Goal: Task Accomplishment & Management: Complete application form

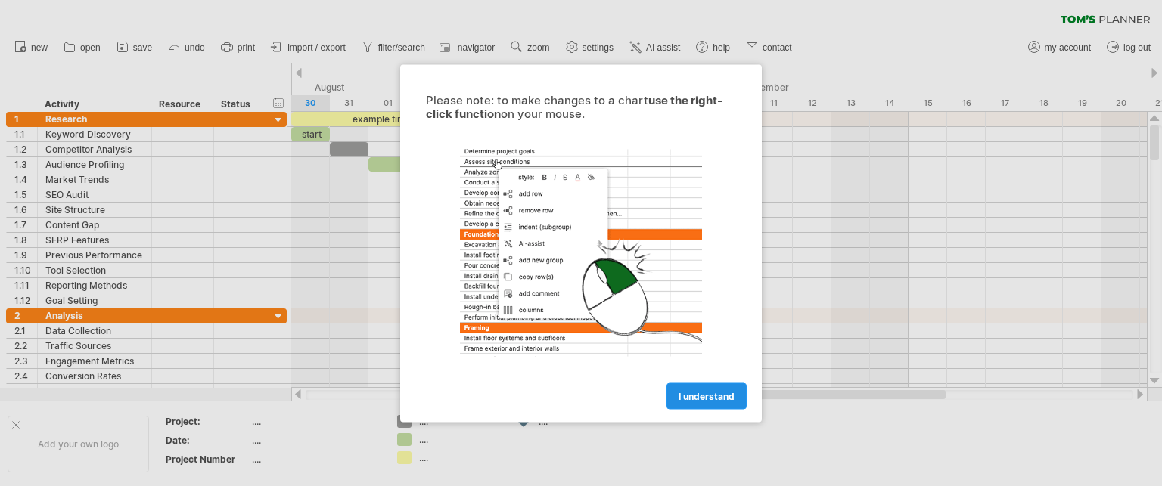
click at [709, 392] on span "I understand" at bounding box center [706, 395] width 56 height 11
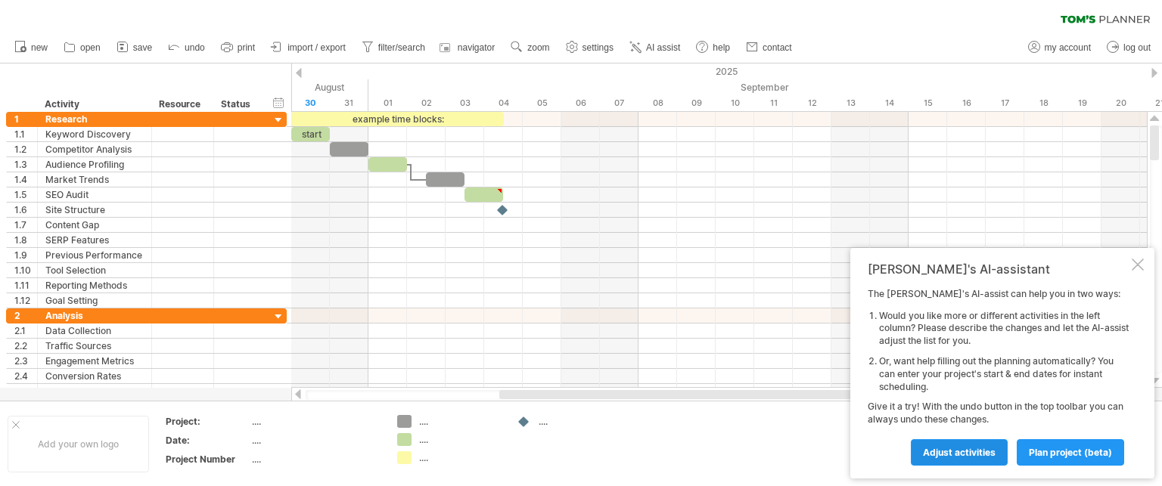
click at [986, 455] on span "Adjust activities" at bounding box center [959, 452] width 73 height 11
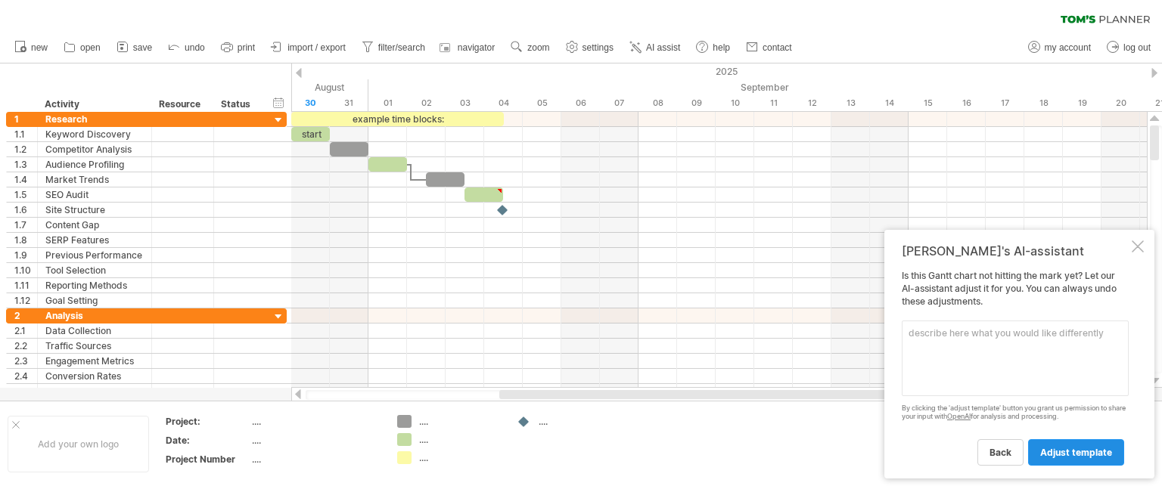
click at [1054, 452] on span "adjust template" at bounding box center [1076, 452] width 72 height 11
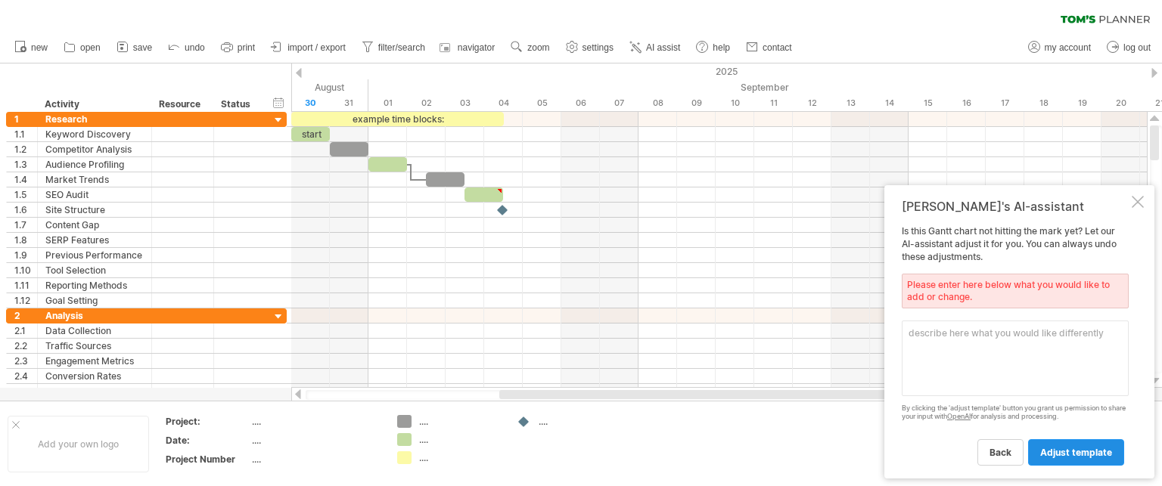
click at [1054, 452] on span "adjust template" at bounding box center [1076, 452] width 72 height 11
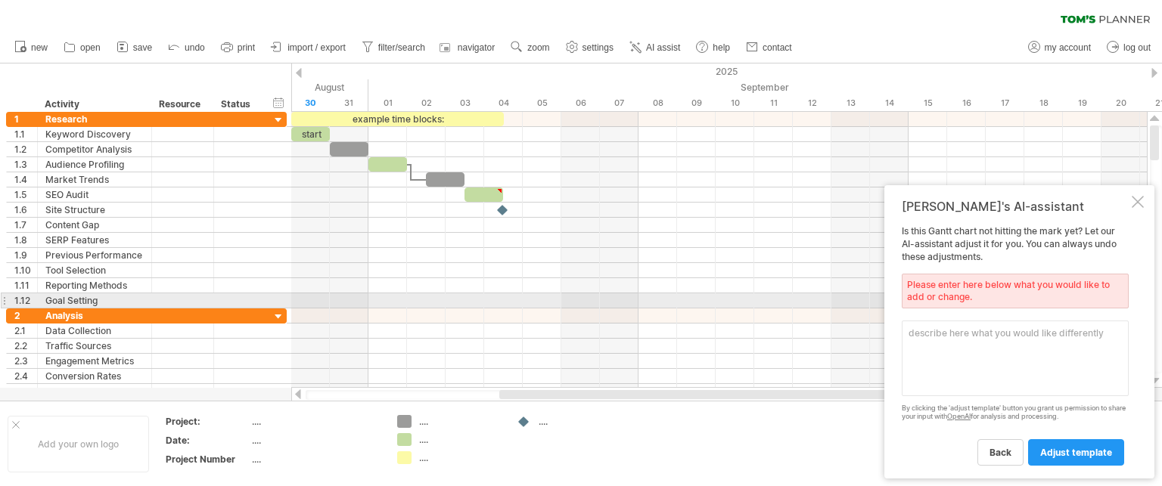
click at [973, 296] on div "Please enter here below what you would like to add or change." at bounding box center [1015, 291] width 227 height 35
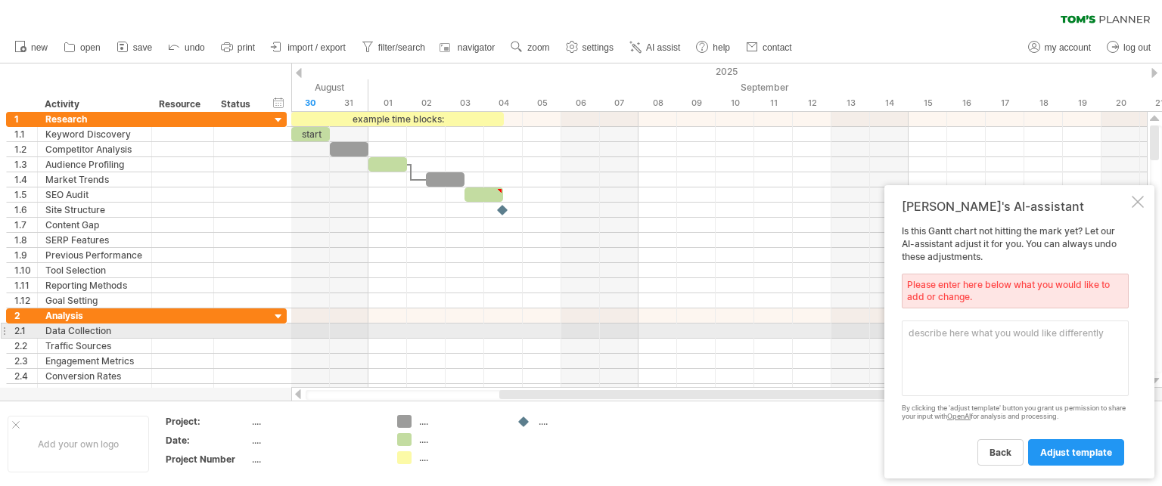
click at [958, 337] on textarea at bounding box center [1015, 359] width 227 height 76
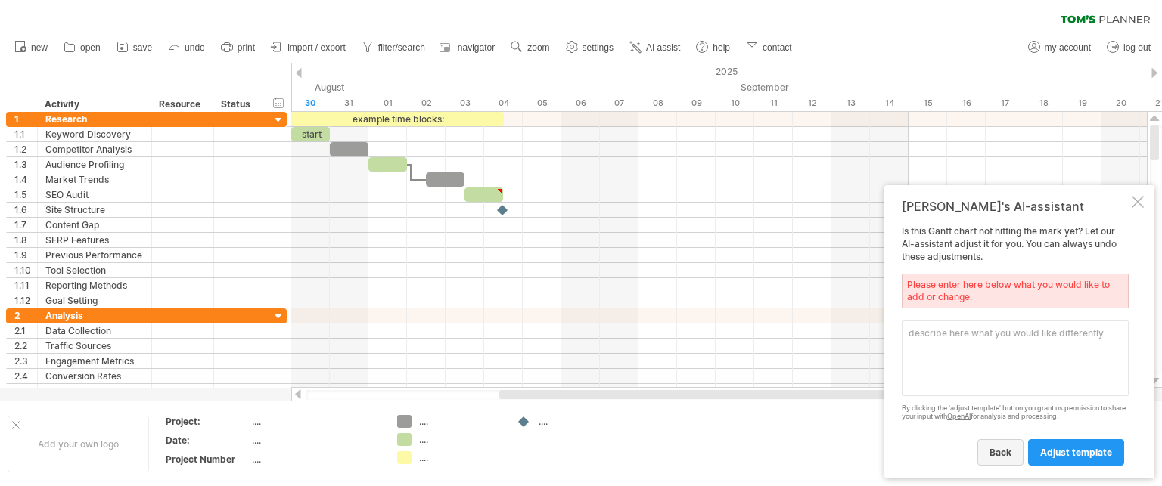
click at [992, 447] on span "back" at bounding box center [1000, 452] width 22 height 11
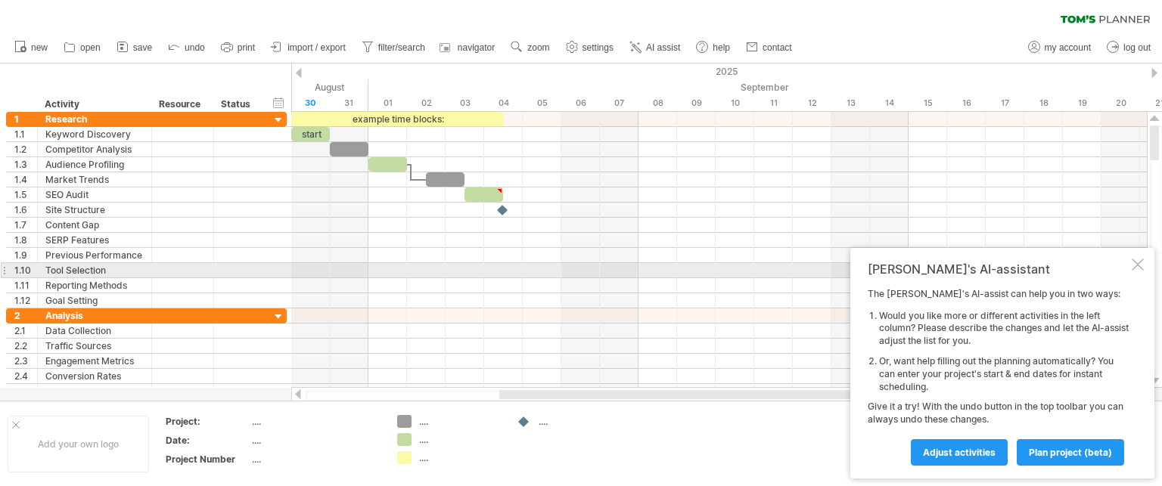
click at [1137, 268] on div at bounding box center [1137, 265] width 12 height 12
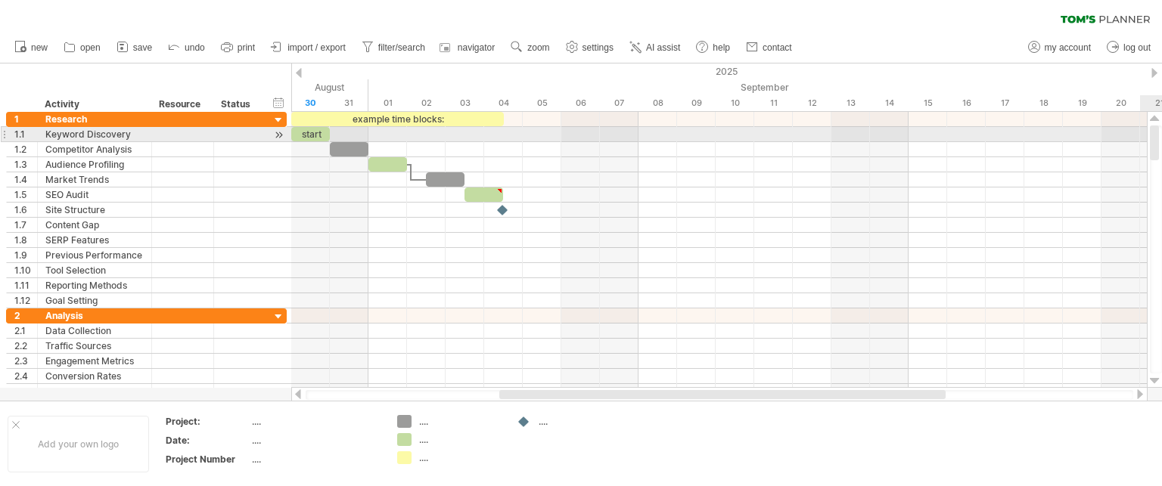
drag, startPoint x: 1161, startPoint y: 144, endPoint x: 1150, endPoint y: 141, distance: 11.6
click at [1150, 141] on div at bounding box center [1156, 250] width 12 height 248
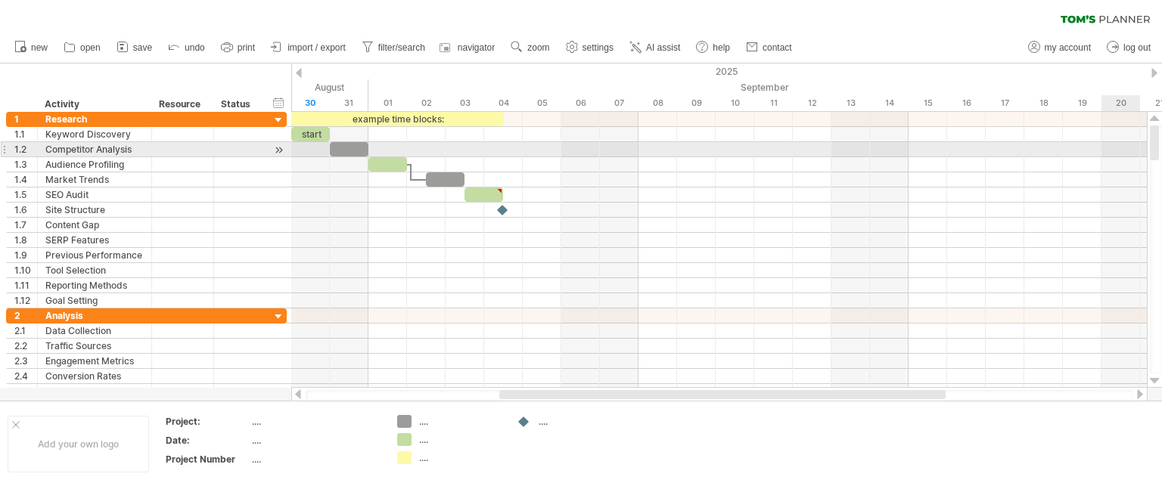
click at [1157, 141] on div at bounding box center [1156, 250] width 12 height 248
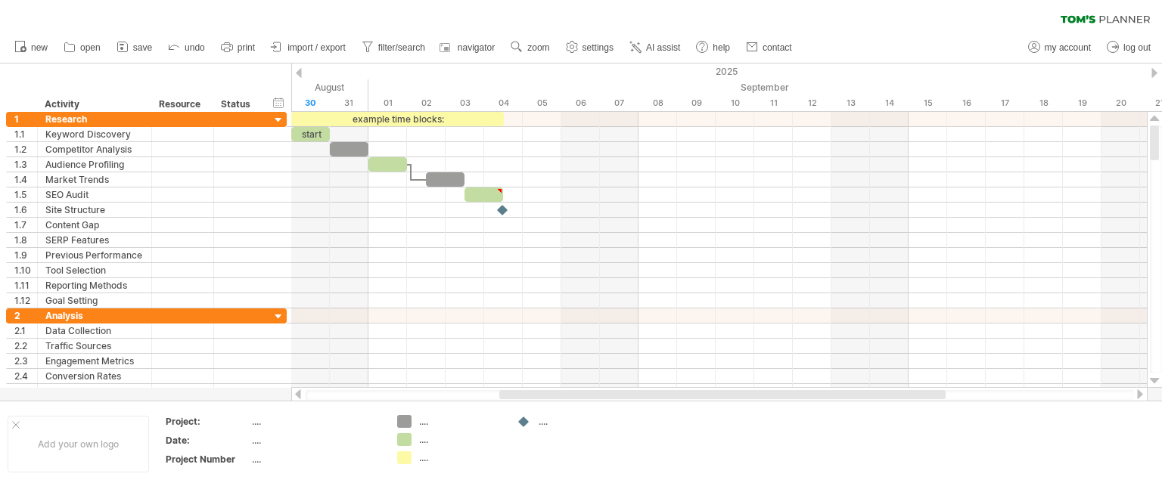
drag, startPoint x: 1157, startPoint y: 141, endPoint x: 1157, endPoint y: 31, distance: 110.4
click at [1157, 31] on div "Trying to reach [DOMAIN_NAME] Connected again... 0% clear filter new 1" at bounding box center [581, 243] width 1162 height 486
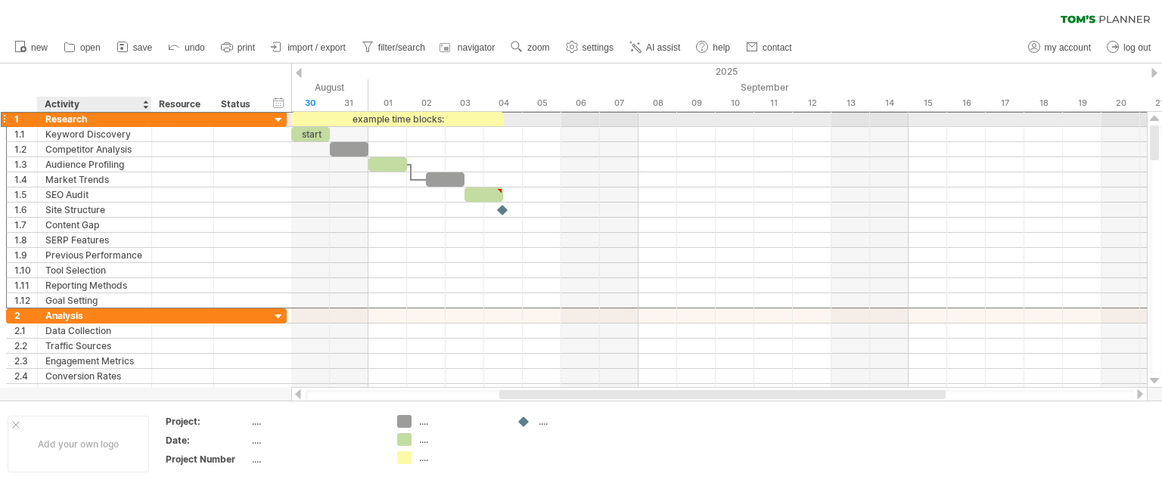
click at [104, 116] on div "Research" at bounding box center [94, 119] width 98 height 14
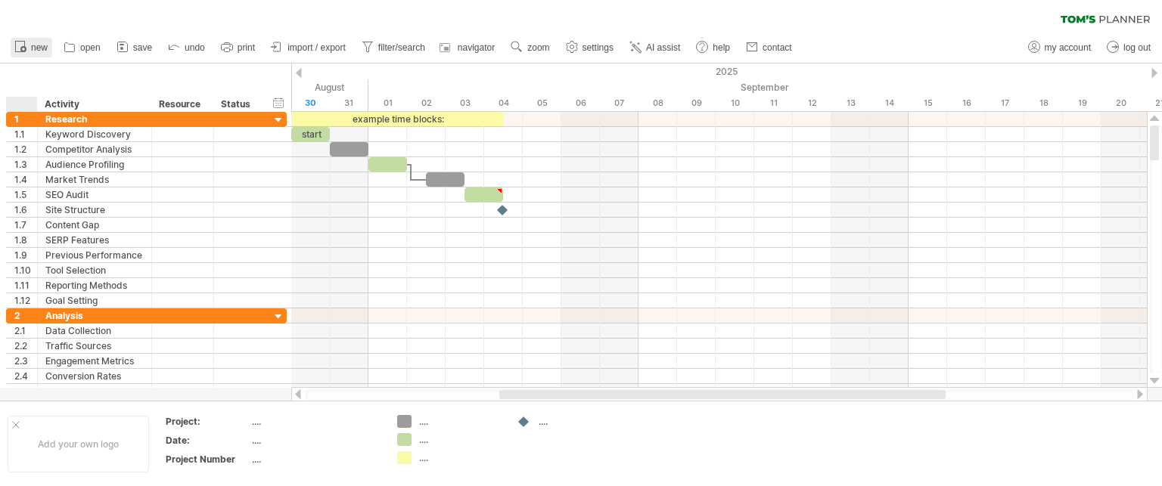
click at [21, 60] on ul "new open" at bounding box center [402, 48] width 791 height 32
click at [26, 54] on div at bounding box center [20, 47] width 15 height 15
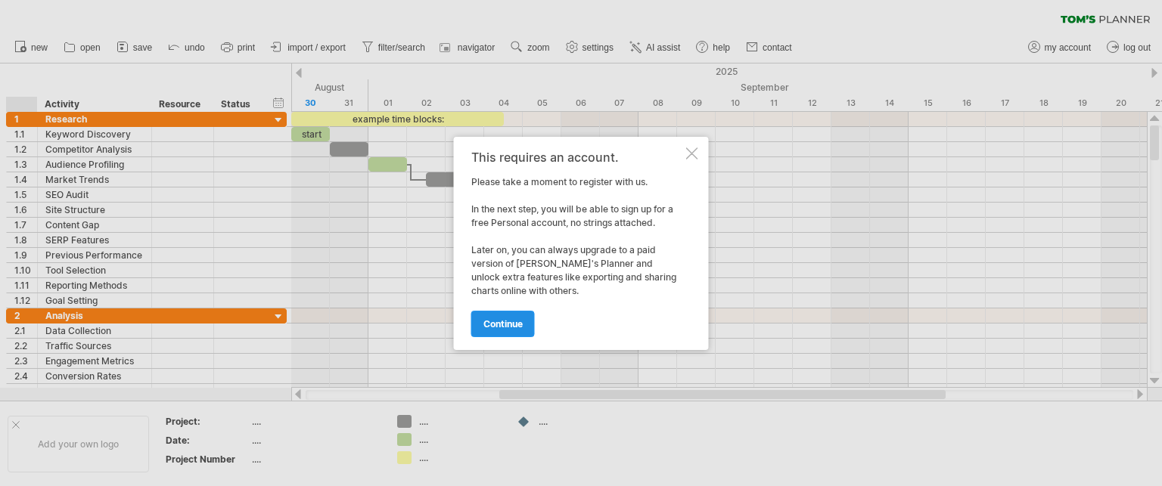
click at [498, 321] on span "continue" at bounding box center [502, 323] width 39 height 11
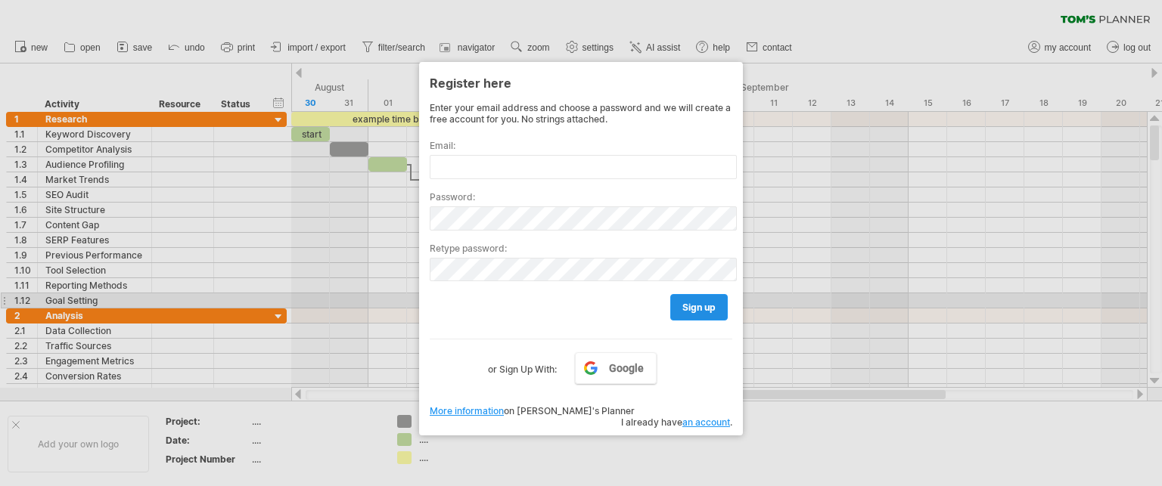
click at [688, 300] on link "sign up" at bounding box center [698, 307] width 57 height 26
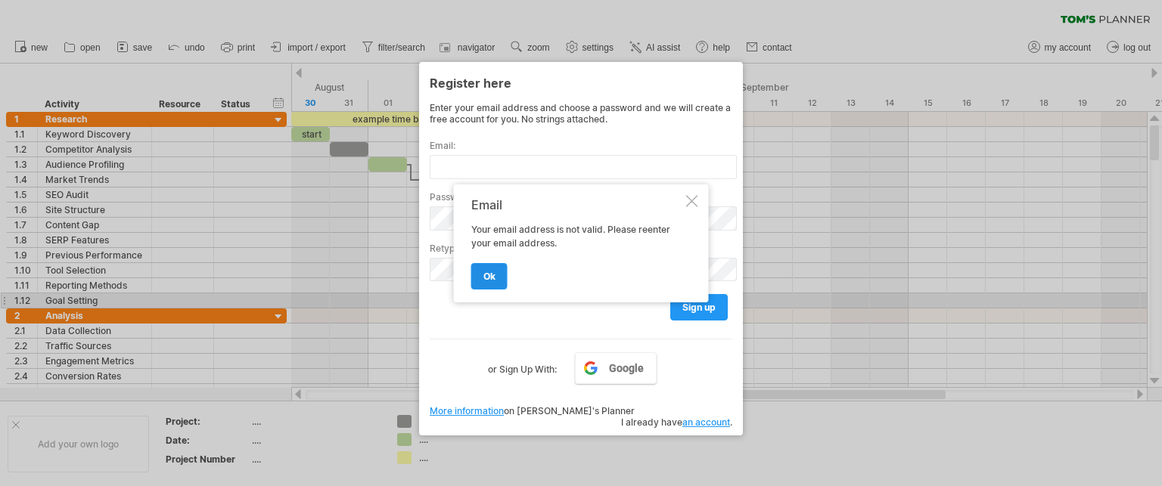
click at [490, 268] on link "ok" at bounding box center [489, 276] width 36 height 26
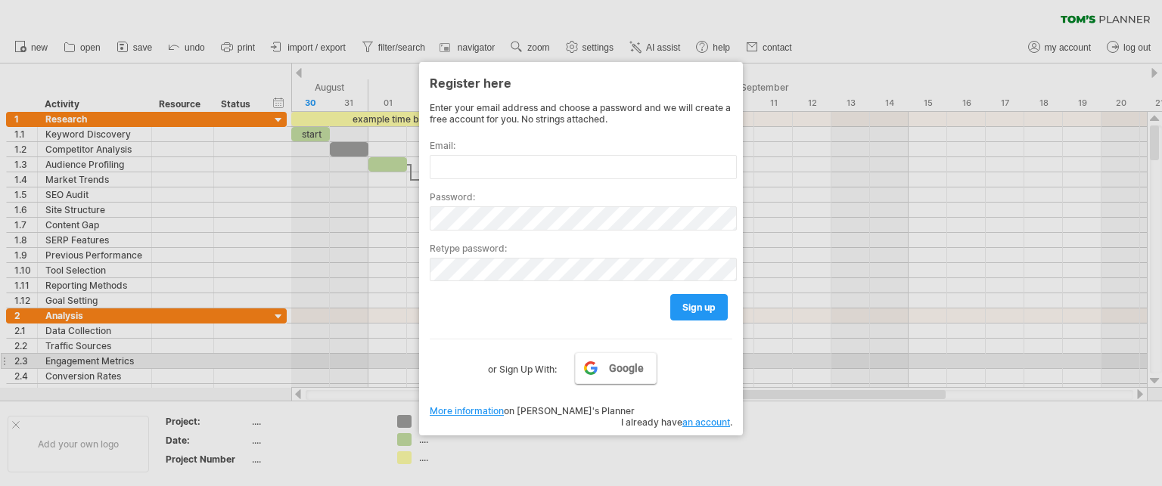
click at [598, 365] on link "Google" at bounding box center [616, 368] width 82 height 32
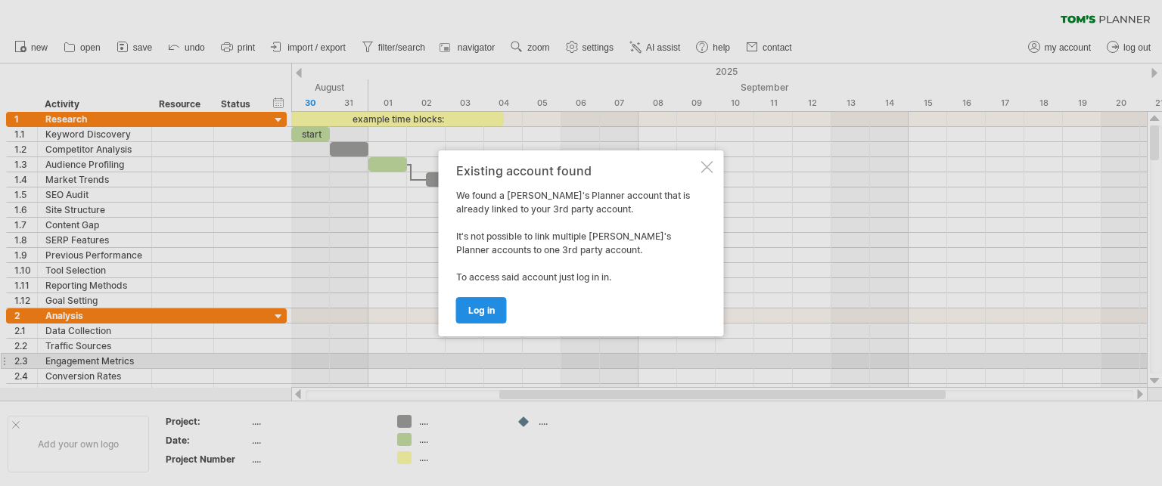
click at [481, 311] on span "log in" at bounding box center [481, 310] width 26 height 11
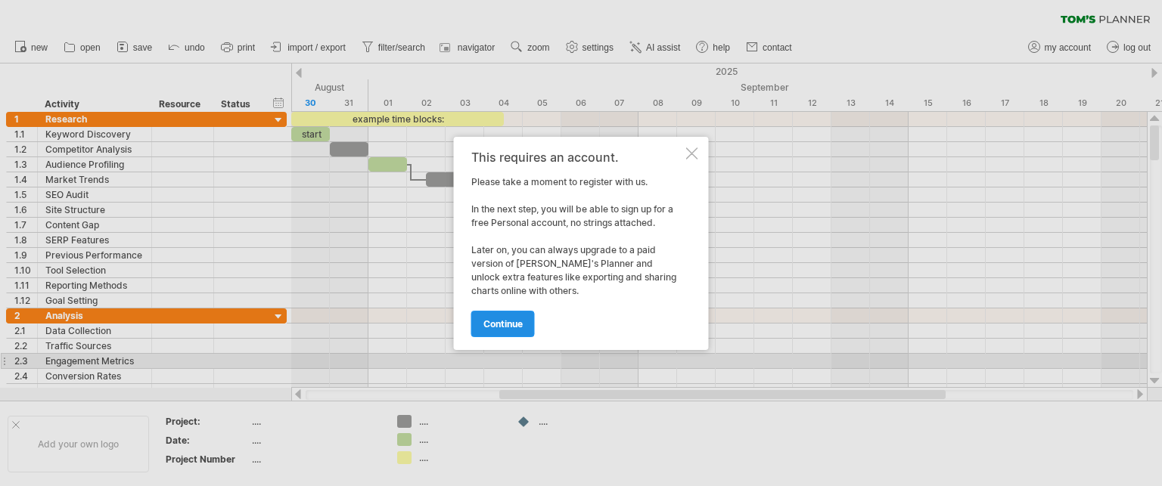
click at [492, 323] on span "continue" at bounding box center [502, 323] width 39 height 11
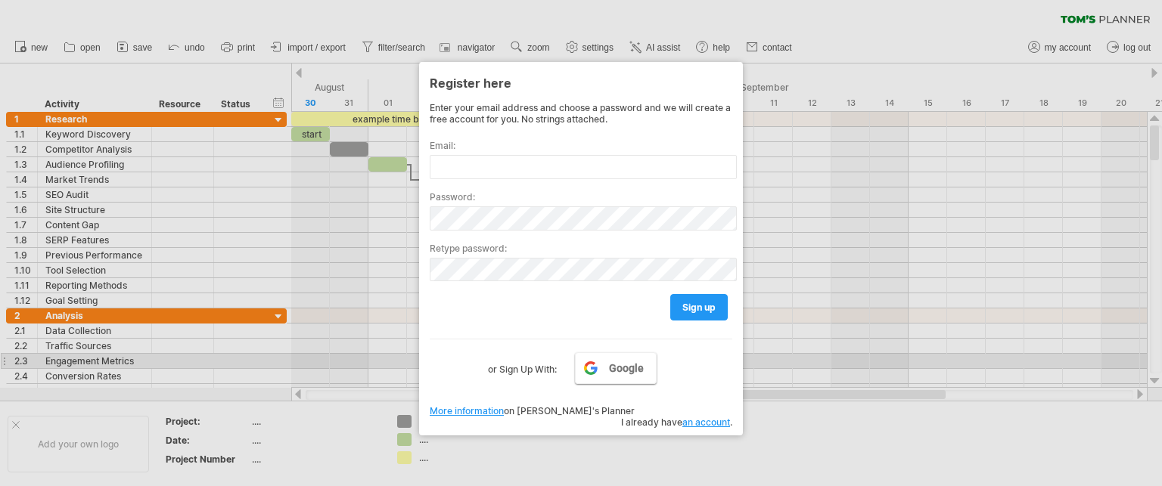
click at [630, 365] on span "Google" at bounding box center [626, 368] width 35 height 12
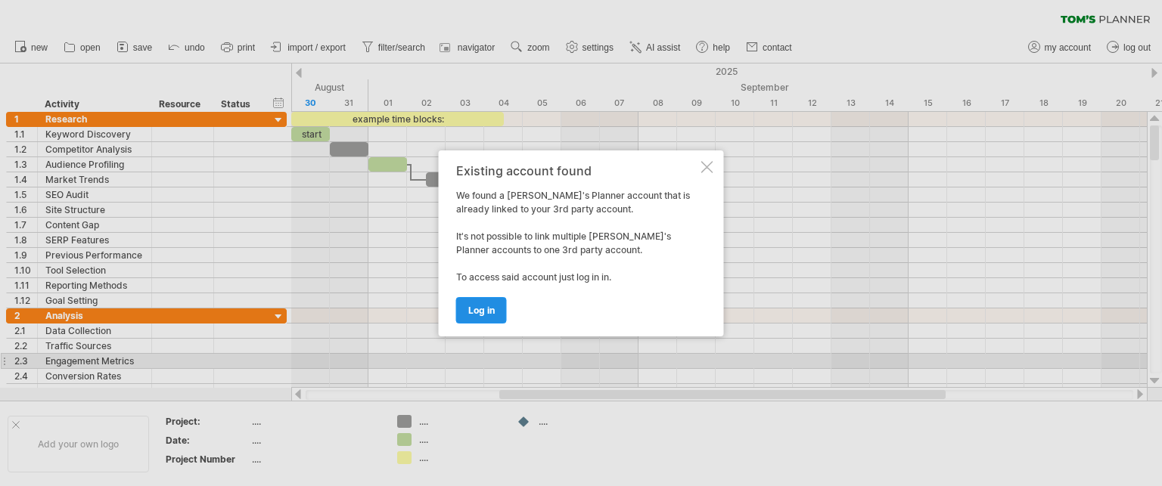
click at [483, 320] on link "log in" at bounding box center [481, 310] width 51 height 26
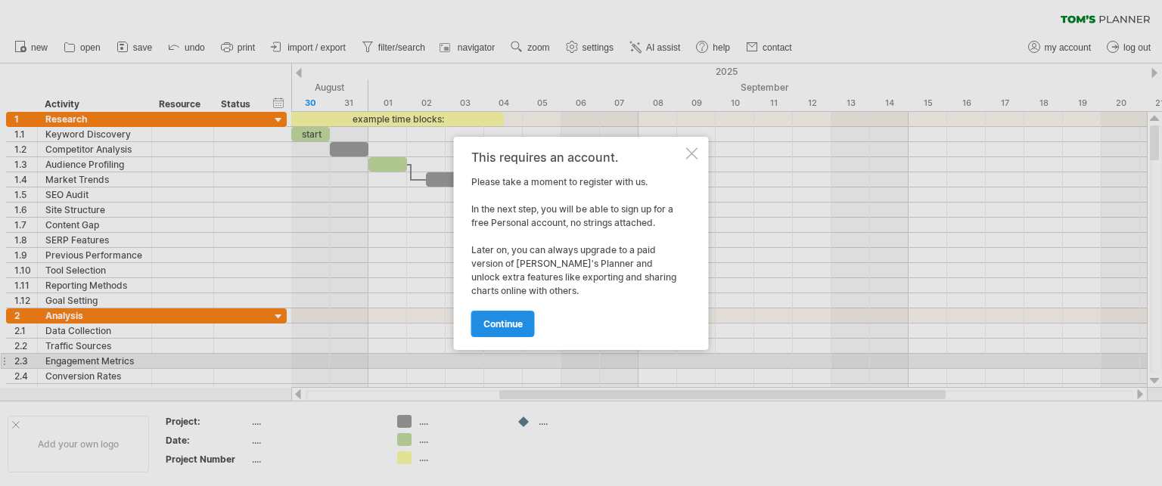
click at [483, 320] on span "continue" at bounding box center [502, 323] width 39 height 11
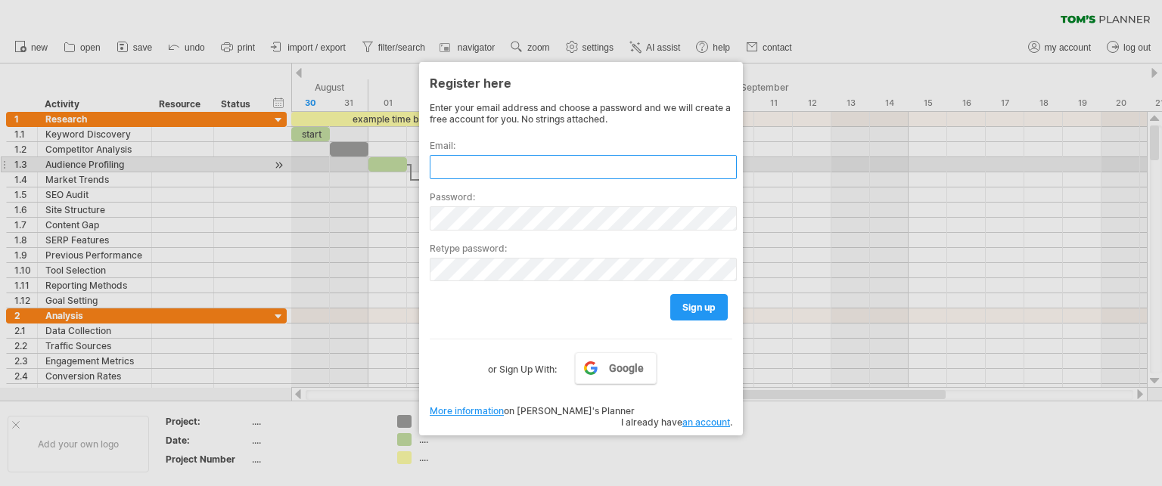
click at [476, 160] on input "text" at bounding box center [583, 167] width 307 height 24
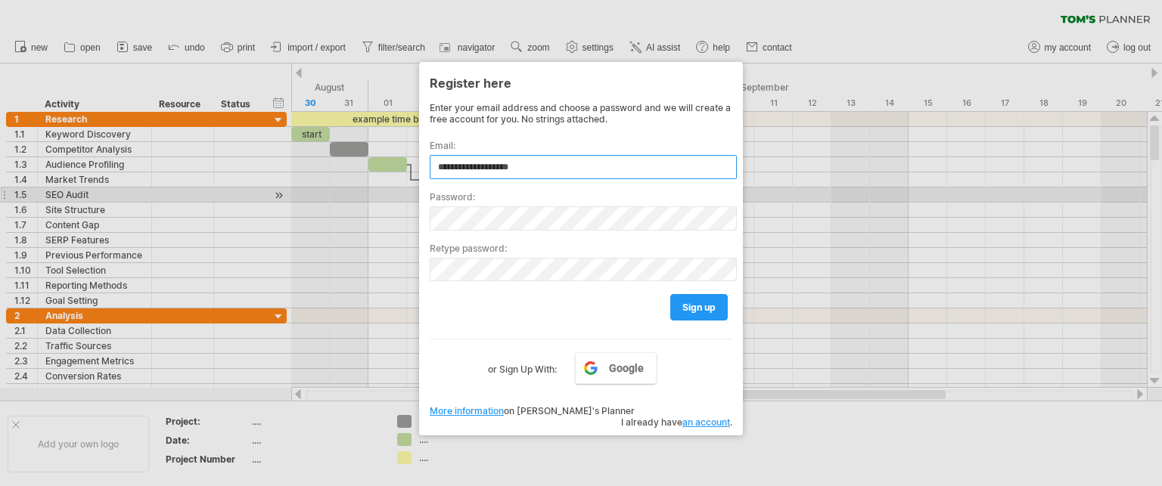
type input "**********"
click at [474, 196] on label "Password:" at bounding box center [581, 196] width 303 height 11
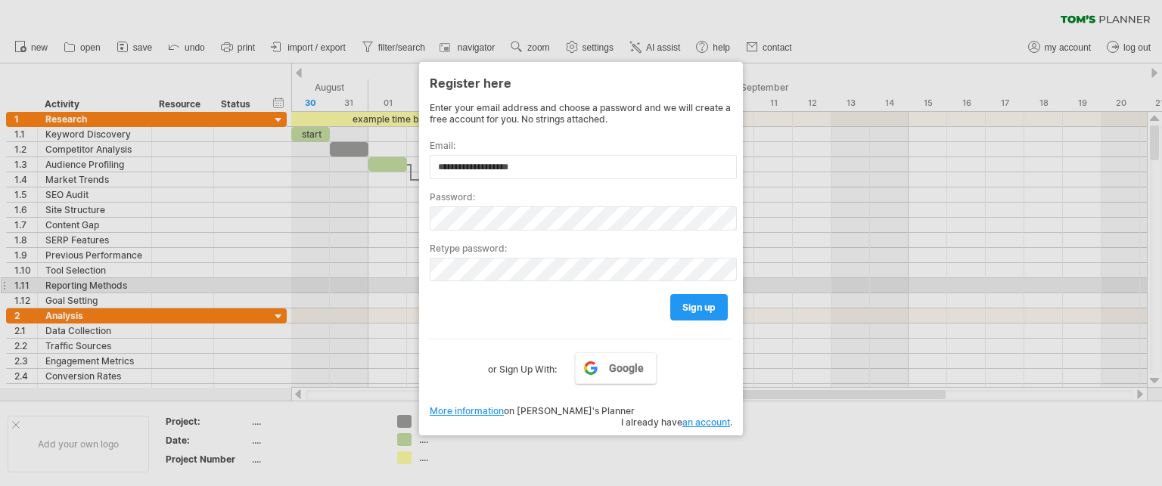
click at [467, 281] on div "sign up" at bounding box center [581, 300] width 303 height 39
click at [461, 284] on div "sign up" at bounding box center [581, 300] width 303 height 39
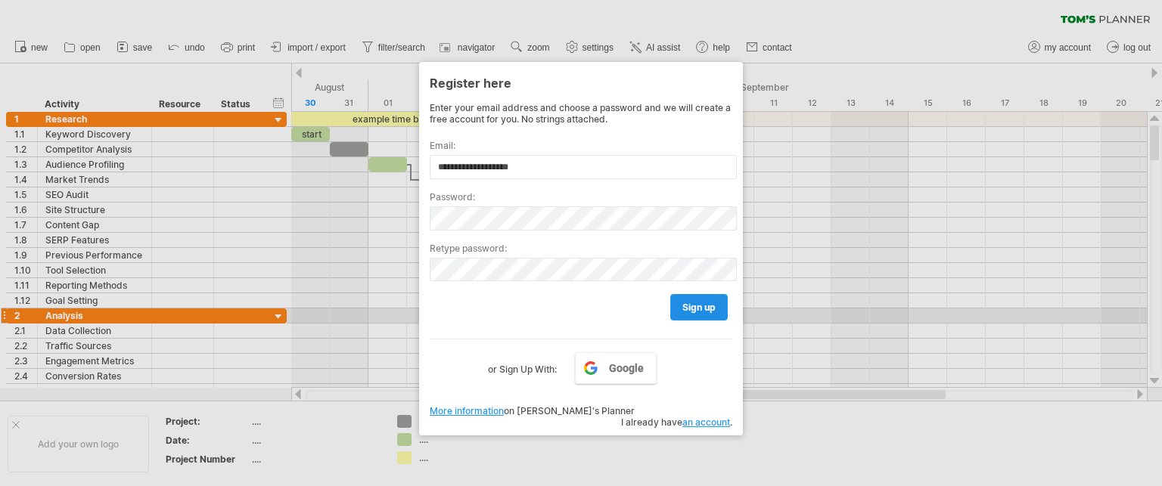
click at [697, 312] on span "sign up" at bounding box center [698, 307] width 33 height 11
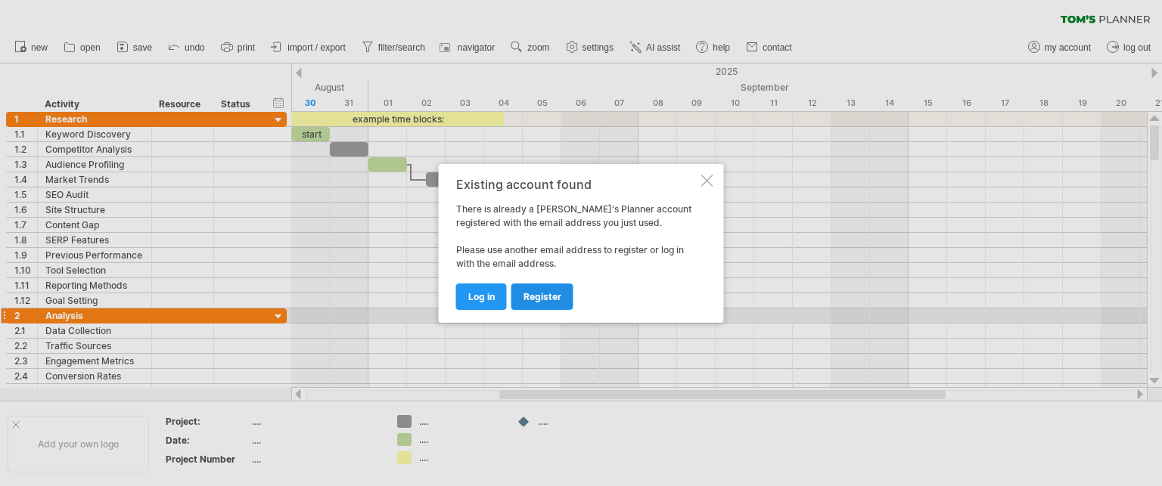
click at [541, 293] on span "register" at bounding box center [542, 296] width 38 height 11
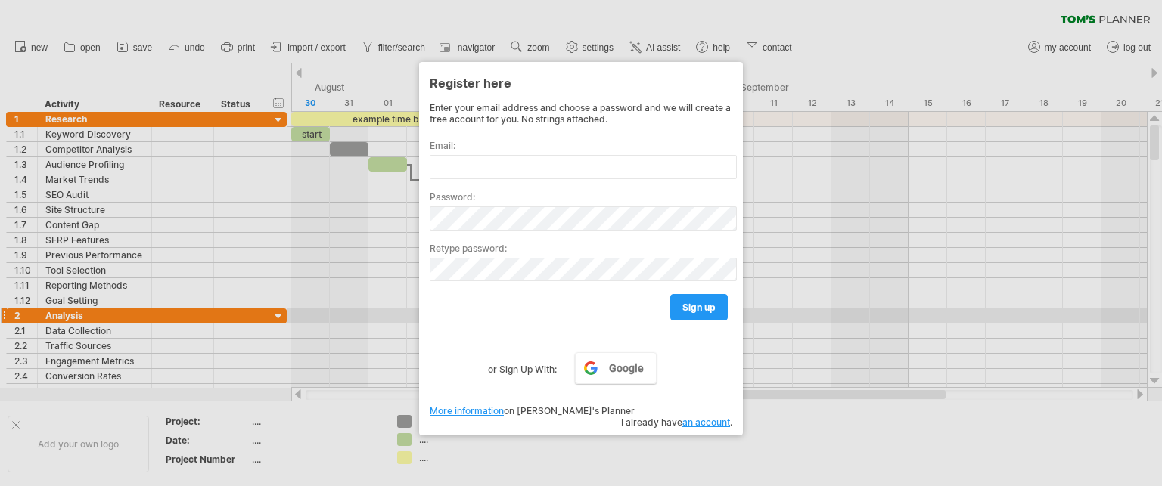
click at [473, 416] on link "More information" at bounding box center [467, 410] width 74 height 11
click at [716, 83] on div "Register here" at bounding box center [581, 82] width 303 height 27
click at [471, 409] on link "More information" at bounding box center [467, 410] width 74 height 11
drag, startPoint x: 738, startPoint y: 285, endPoint x: 669, endPoint y: 349, distance: 94.7
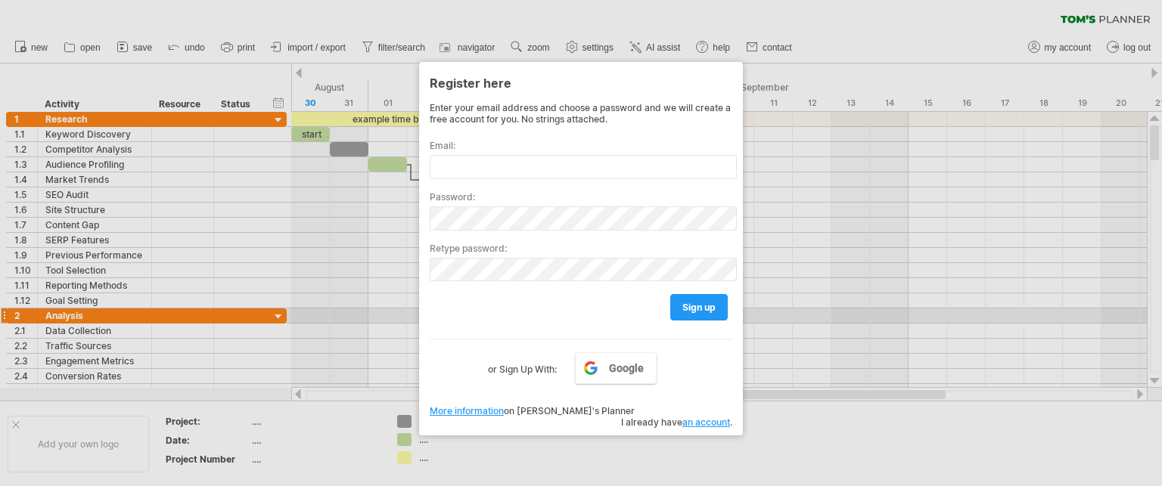
click at [738, 285] on div "Register here Enter your email address and choose a password and we will create…" at bounding box center [581, 249] width 324 height 374
click at [700, 417] on link "an account" at bounding box center [706, 422] width 48 height 11
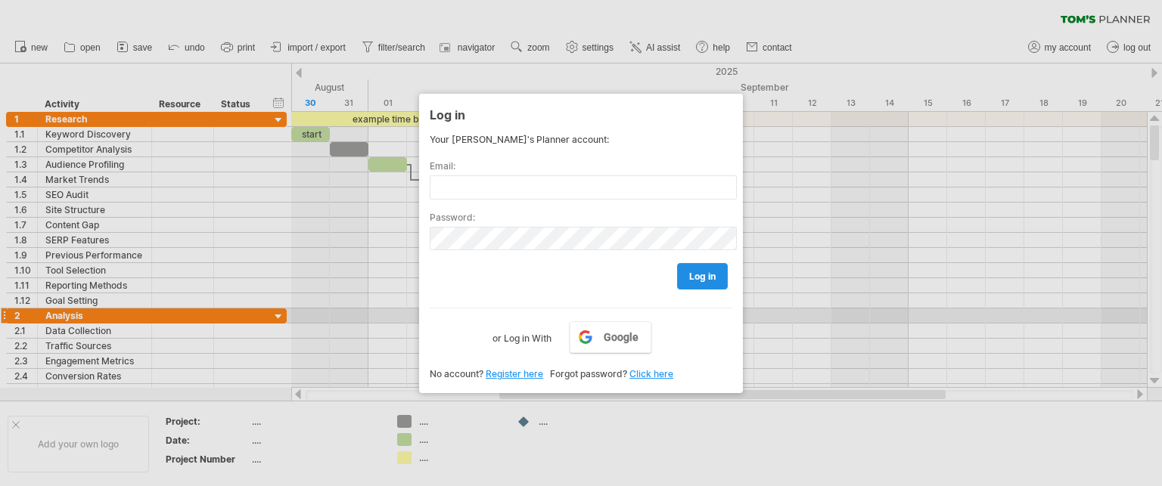
click at [701, 275] on span "log in" at bounding box center [702, 276] width 26 height 11
click at [465, 168] on label "Email:" at bounding box center [581, 165] width 303 height 11
click at [464, 200] on div "Password:" at bounding box center [581, 225] width 303 height 51
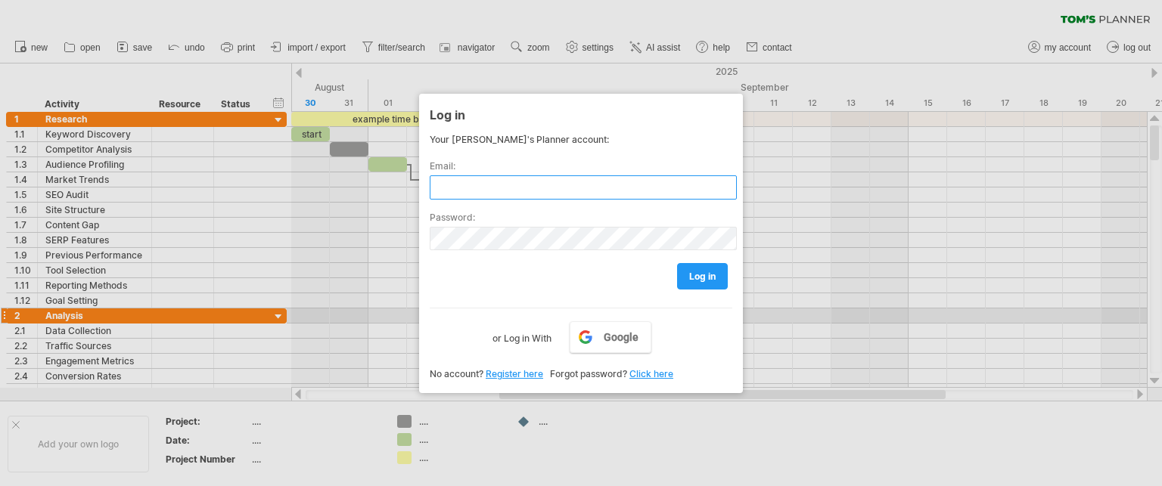
click at [452, 178] on input "text" at bounding box center [583, 187] width 307 height 24
type input "**********"
click at [700, 276] on span "log in" at bounding box center [702, 276] width 26 height 11
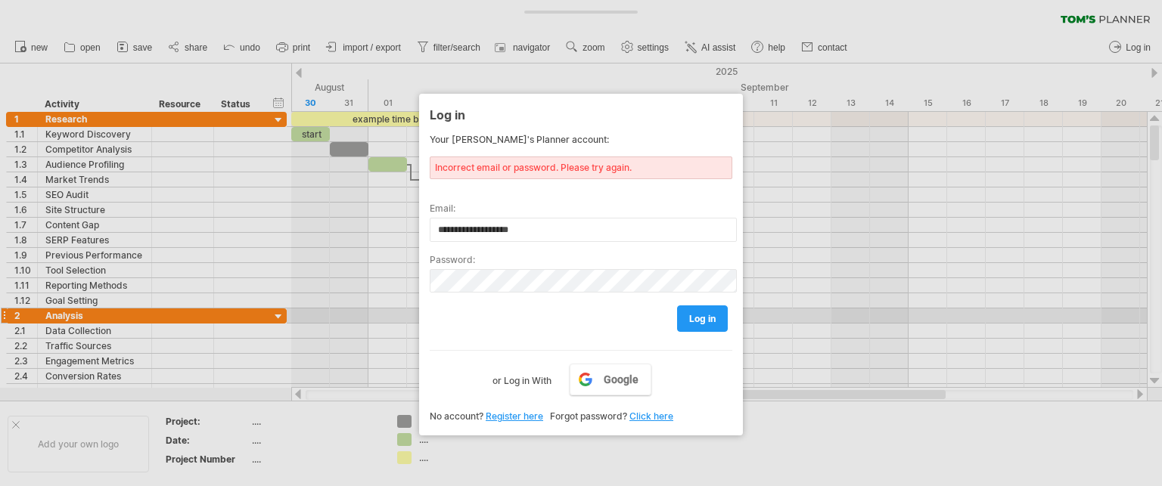
click at [511, 262] on label "Password:" at bounding box center [581, 259] width 303 height 11
click at [713, 314] on span "log in" at bounding box center [702, 318] width 26 height 11
click at [818, 138] on div at bounding box center [581, 243] width 1162 height 486
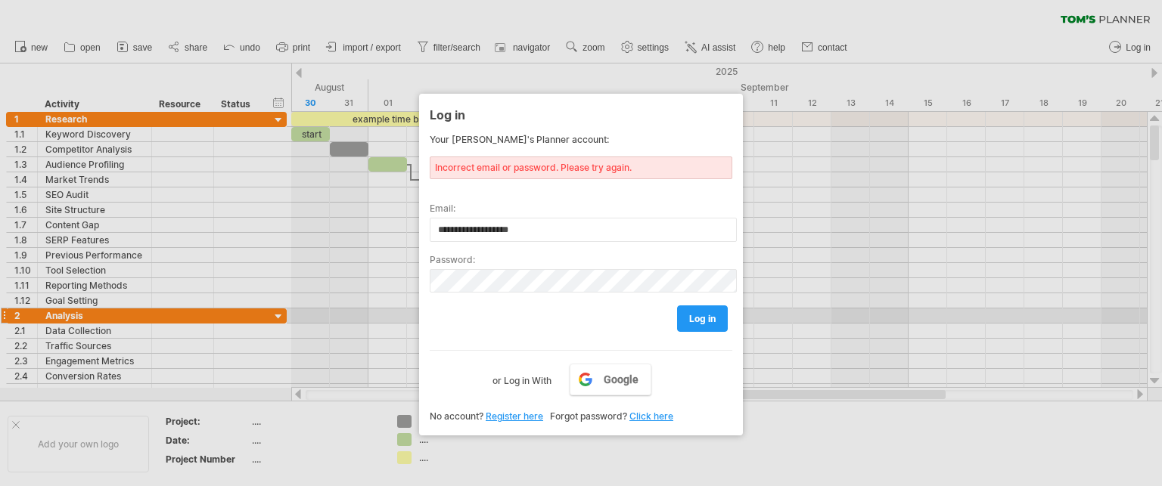
click at [353, 206] on div at bounding box center [581, 243] width 1162 height 486
